Goal: Task Accomplishment & Management: Manage account settings

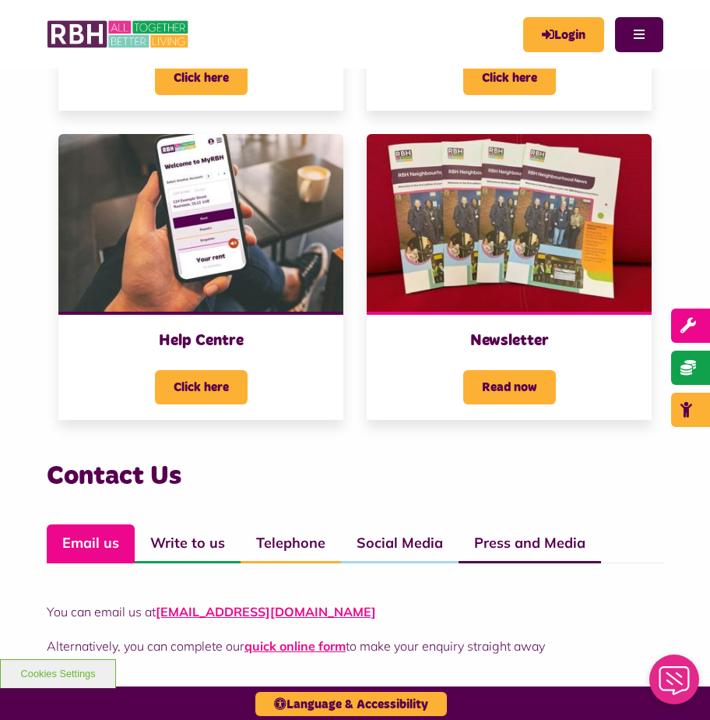
scroll to position [779, 0]
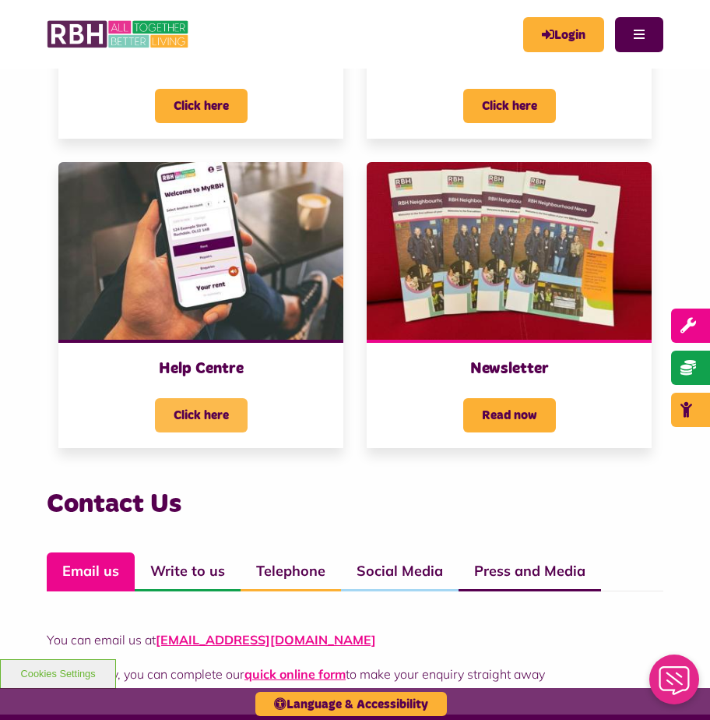
click at [174, 406] on span "Click here" at bounding box center [201, 415] width 93 height 34
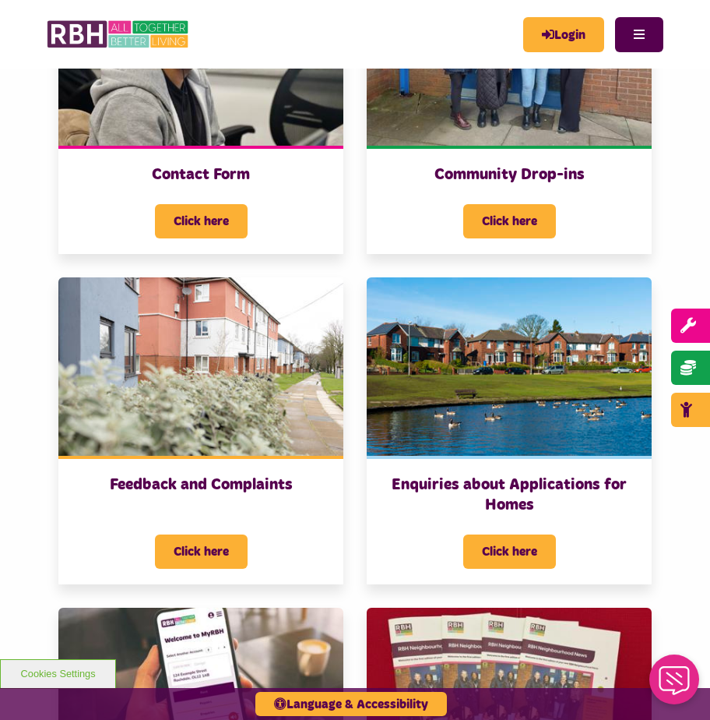
scroll to position [312, 0]
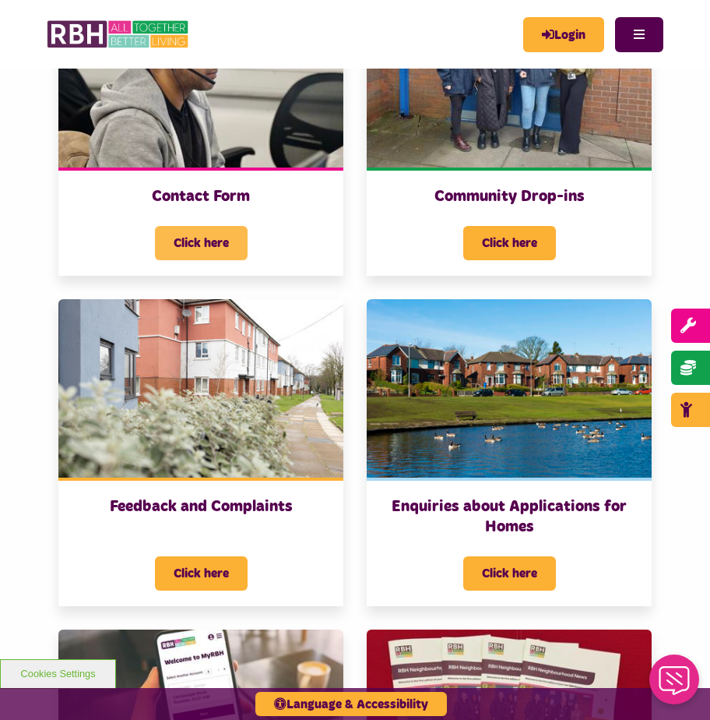
click at [199, 245] on span "Click here" at bounding box center [201, 243] width 93 height 34
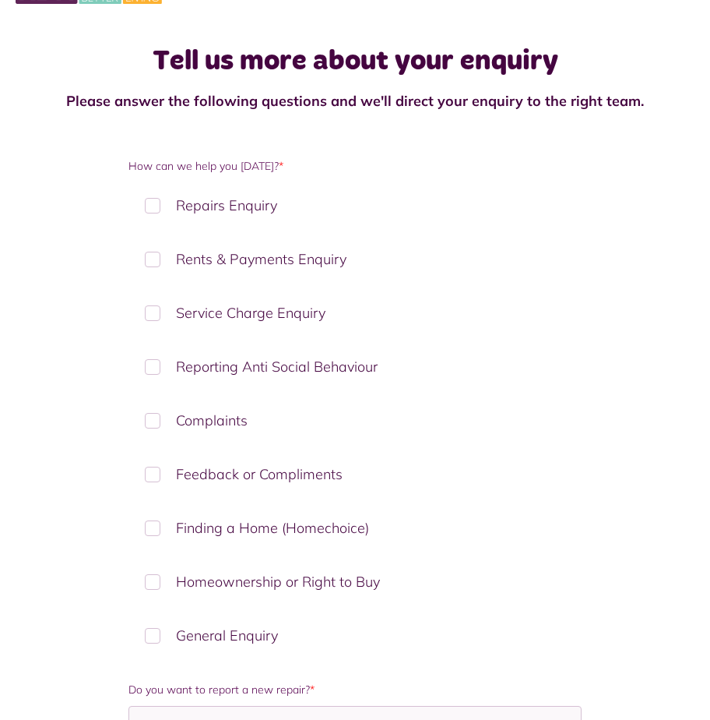
scroll to position [78, 0]
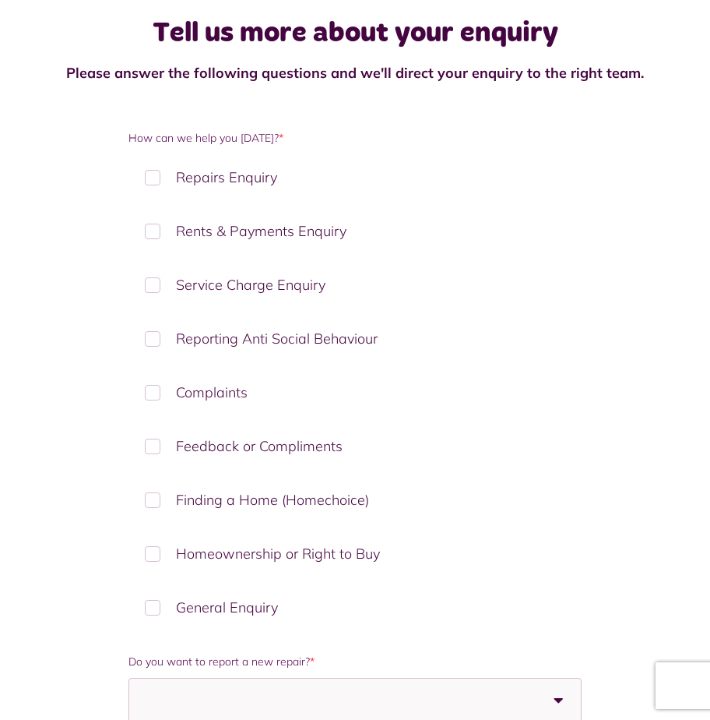
click at [148, 605] on label "General Enquiry" at bounding box center [355, 607] width 453 height 46
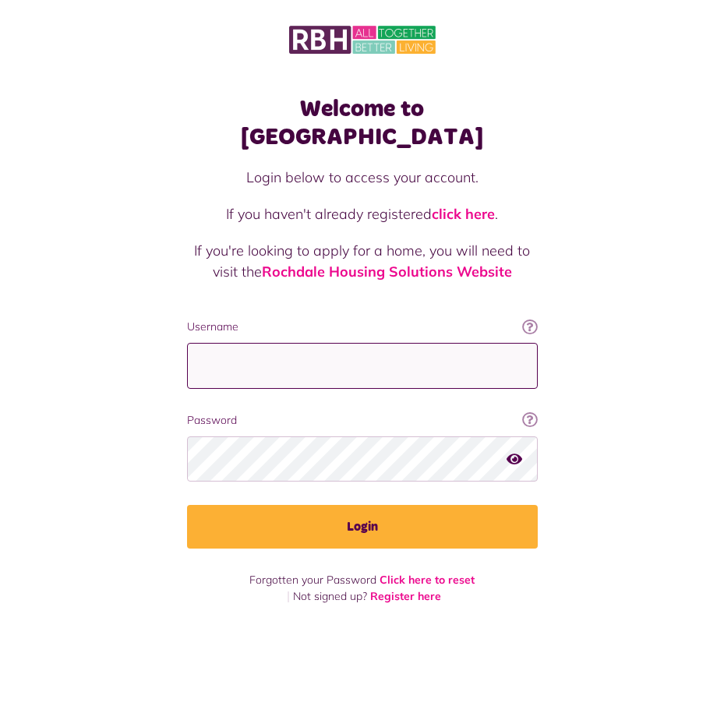
click at [365, 343] on input "Username" at bounding box center [362, 366] width 350 height 46
type input "**********"
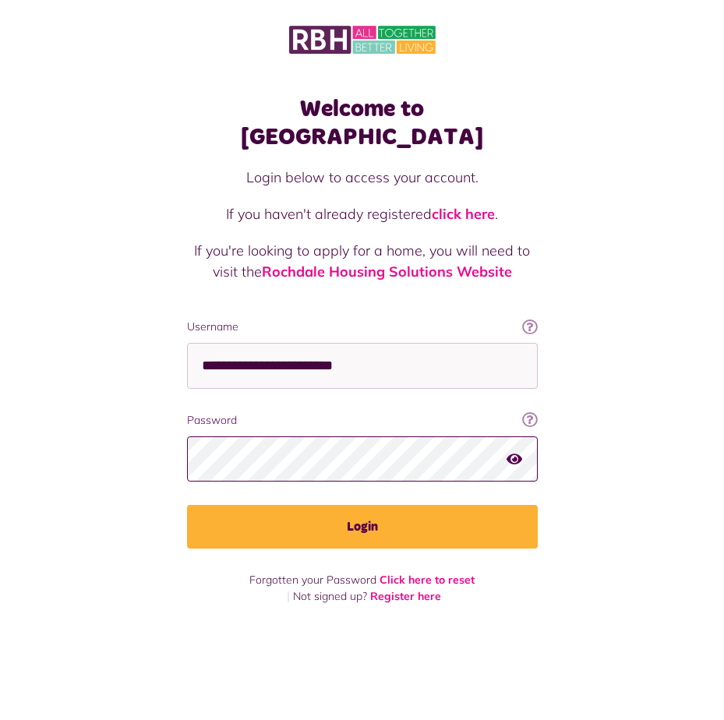
click at [187, 505] on button "Login" at bounding box center [362, 527] width 350 height 44
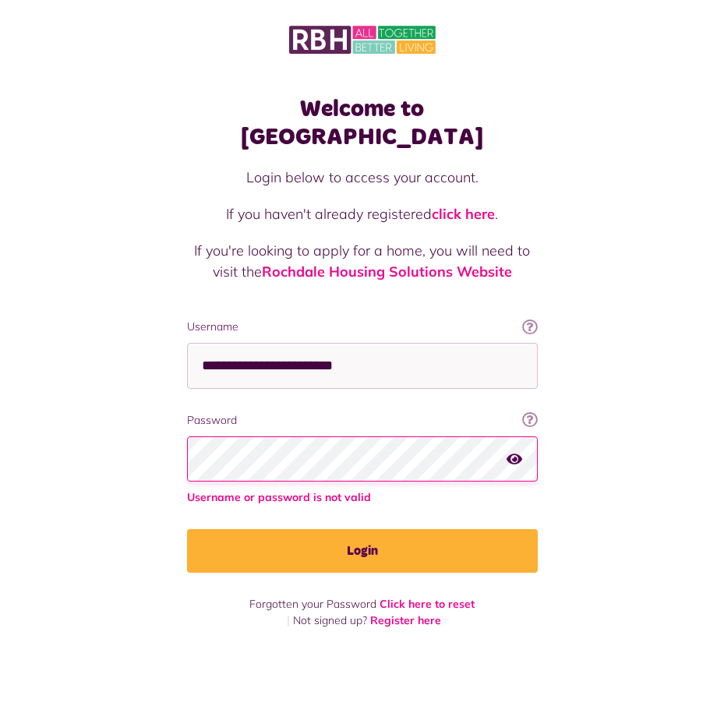
click at [187, 529] on button "Login" at bounding box center [362, 551] width 350 height 44
